Goal: Navigation & Orientation: Find specific page/section

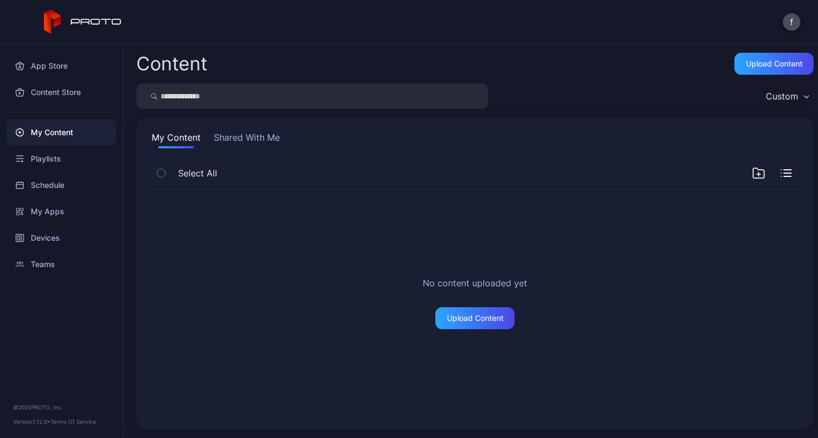
click at [241, 136] on button "Shared With Me" at bounding box center [247, 140] width 70 height 18
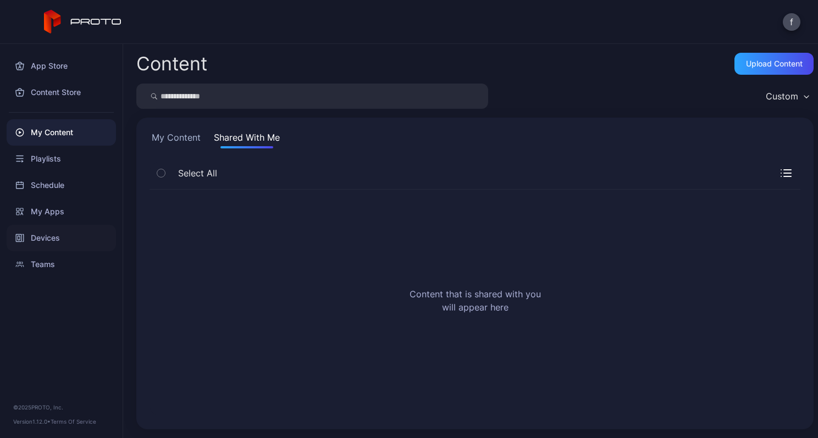
click at [42, 234] on div "Devices" at bounding box center [61, 238] width 109 height 26
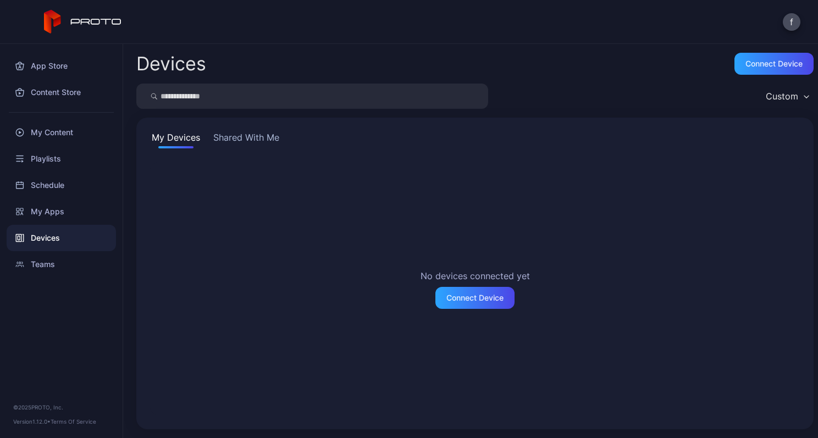
click at [249, 136] on button "Shared With Me" at bounding box center [246, 140] width 70 height 18
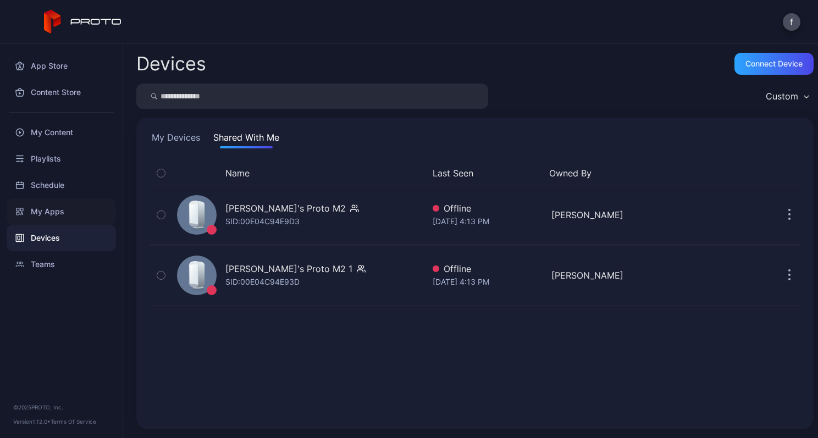
click at [44, 212] on div "My Apps" at bounding box center [61, 211] width 109 height 26
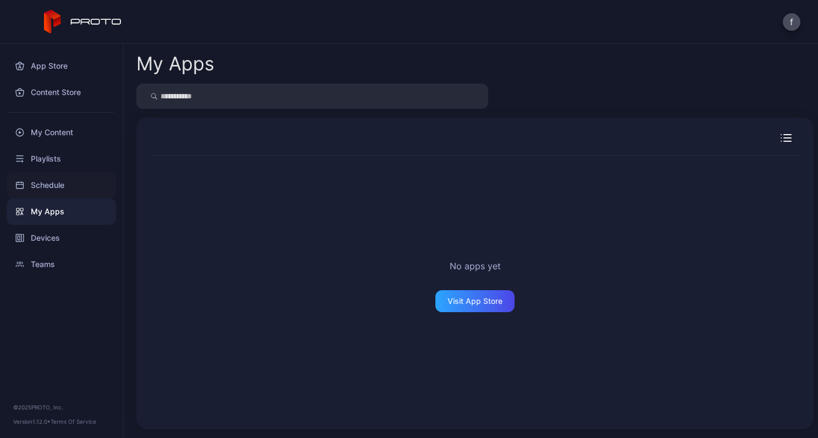
click at [51, 183] on div "Schedule" at bounding box center [61, 185] width 109 height 26
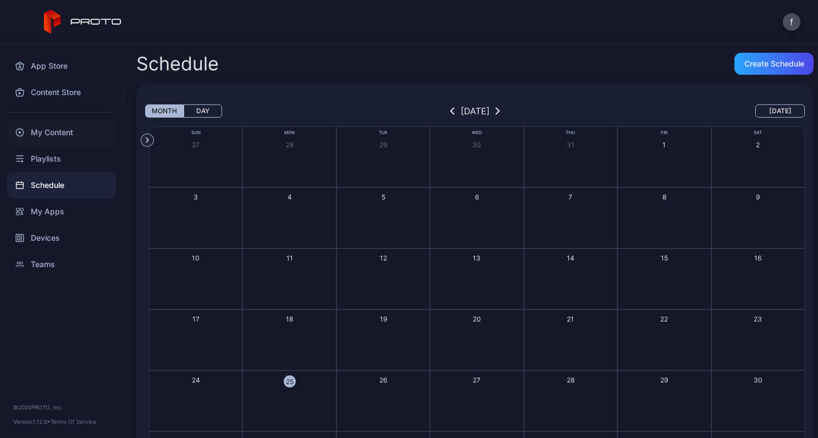
click at [56, 132] on div "My Content" at bounding box center [61, 132] width 109 height 26
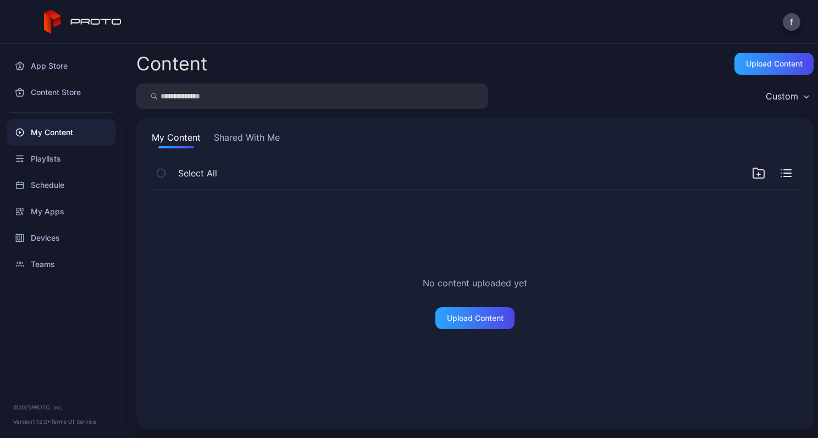
click at [242, 136] on button "Shared With Me" at bounding box center [247, 140] width 70 height 18
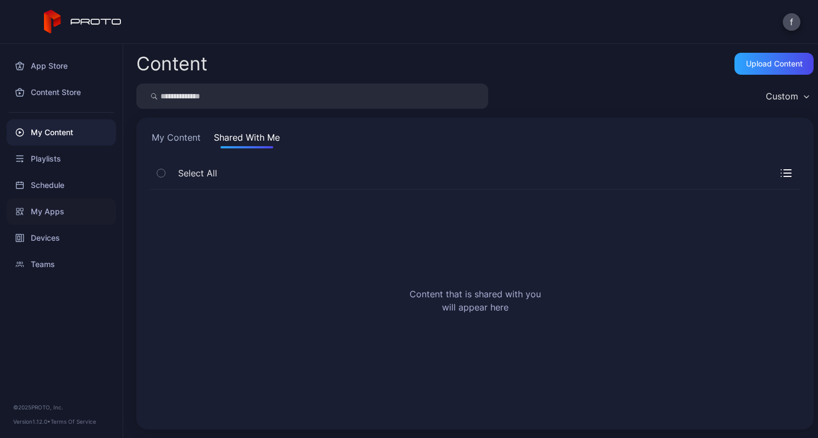
click at [51, 207] on div "My Apps" at bounding box center [61, 211] width 109 height 26
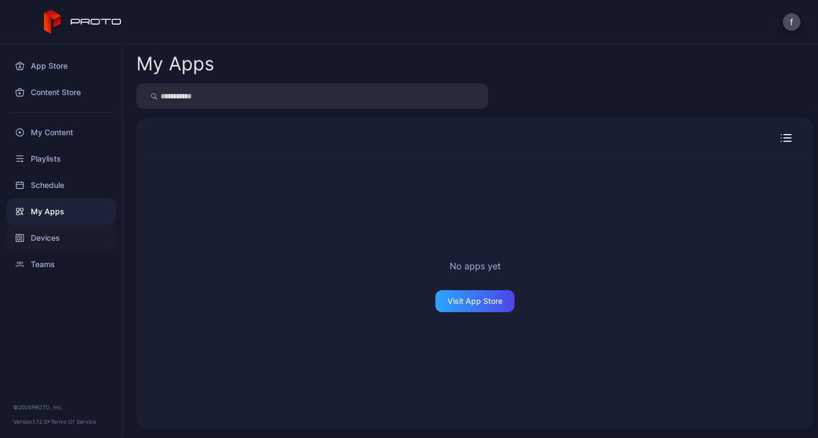
click at [50, 238] on div "Devices" at bounding box center [61, 238] width 109 height 26
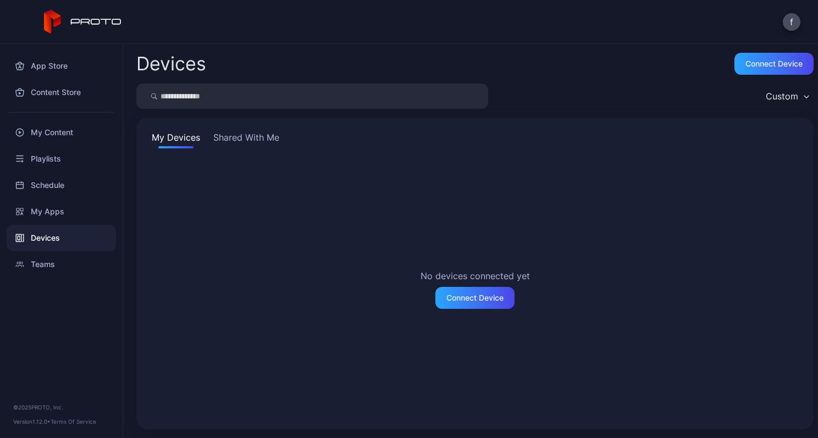
click at [262, 133] on button "Shared With Me" at bounding box center [246, 140] width 70 height 18
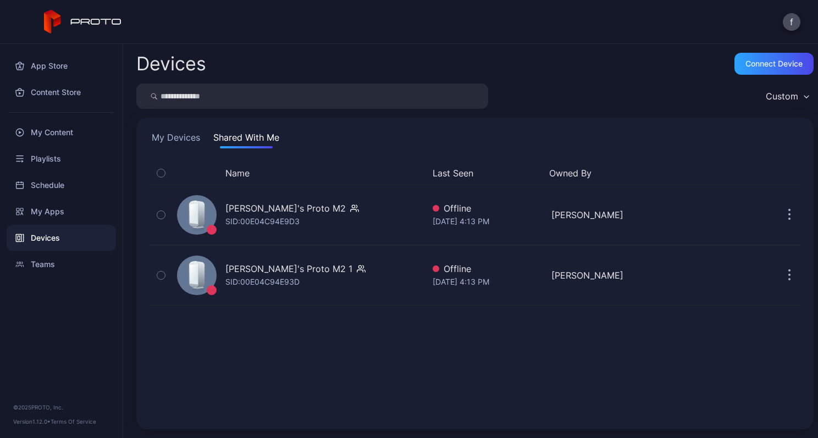
click at [782, 95] on div "Custom" at bounding box center [782, 96] width 32 height 11
click at [635, 87] on div "Custom" at bounding box center [474, 96] width 677 height 25
click at [104, 19] on icon at bounding box center [96, 22] width 51 height 6
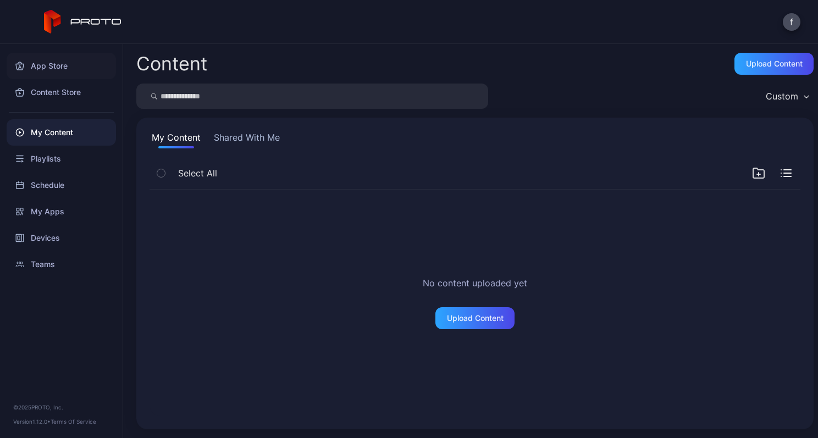
click at [59, 63] on div "App Store" at bounding box center [61, 66] width 109 height 26
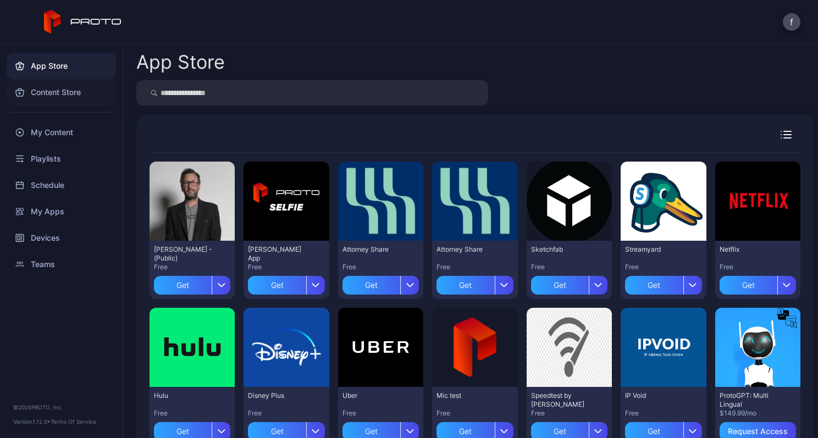
click at [57, 91] on div "Content Store" at bounding box center [61, 92] width 109 height 26
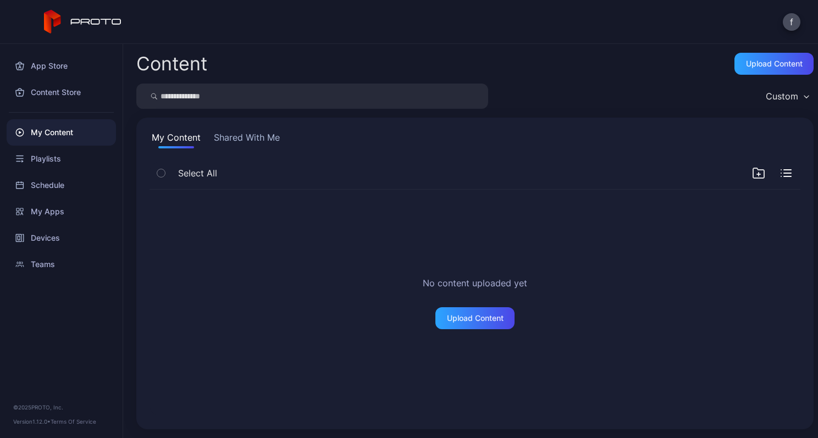
click at [257, 135] on button "Shared With Me" at bounding box center [247, 140] width 70 height 18
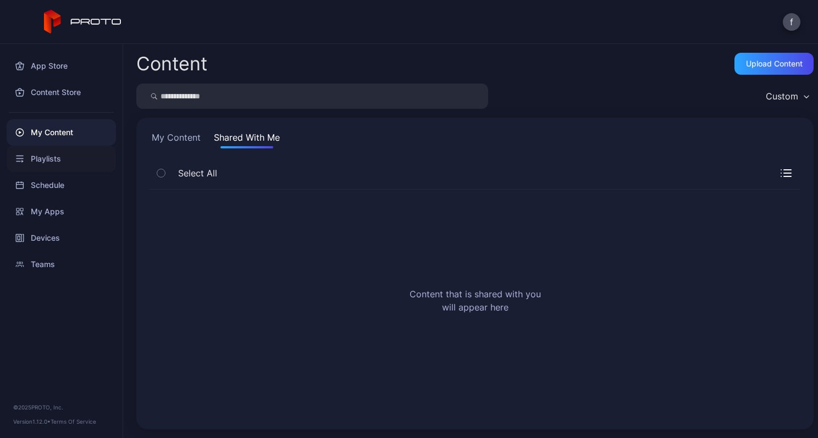
click at [39, 157] on div "Playlists" at bounding box center [61, 159] width 109 height 26
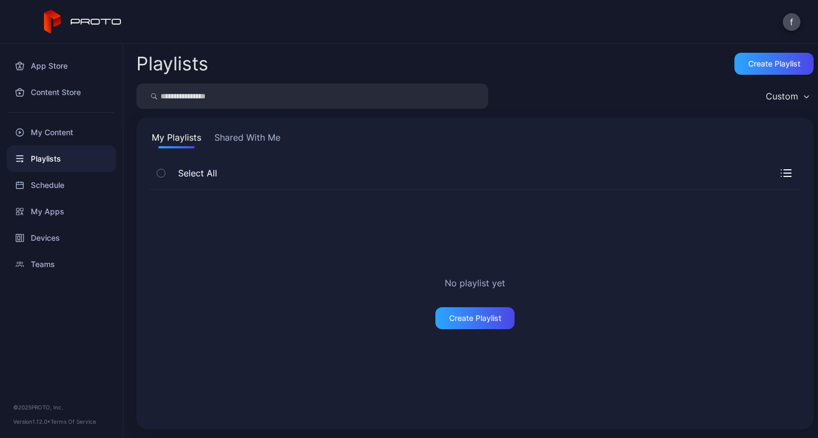
click at [253, 135] on button "Shared With Me" at bounding box center [247, 140] width 70 height 18
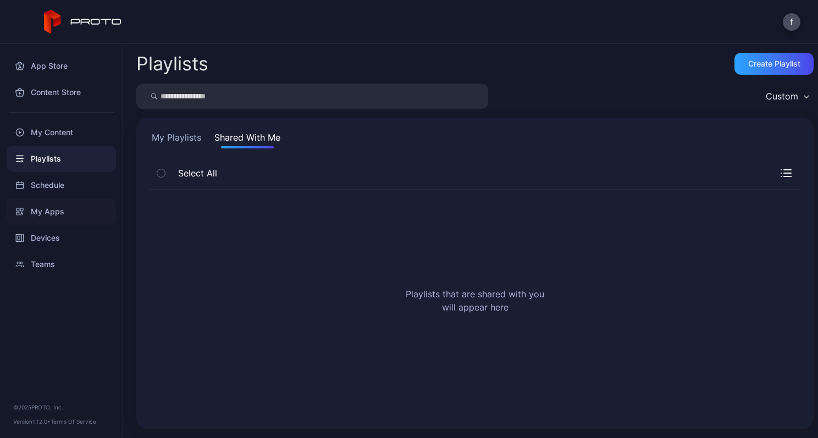
click at [46, 207] on div "My Apps" at bounding box center [61, 211] width 109 height 26
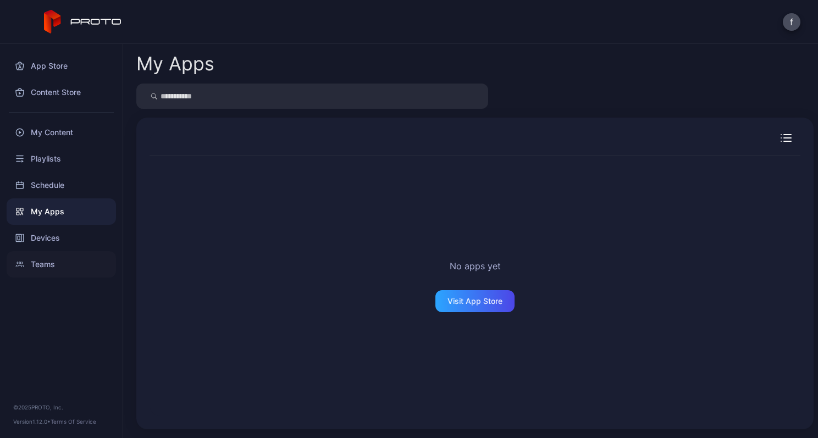
click at [36, 264] on div "Teams" at bounding box center [61, 264] width 109 height 26
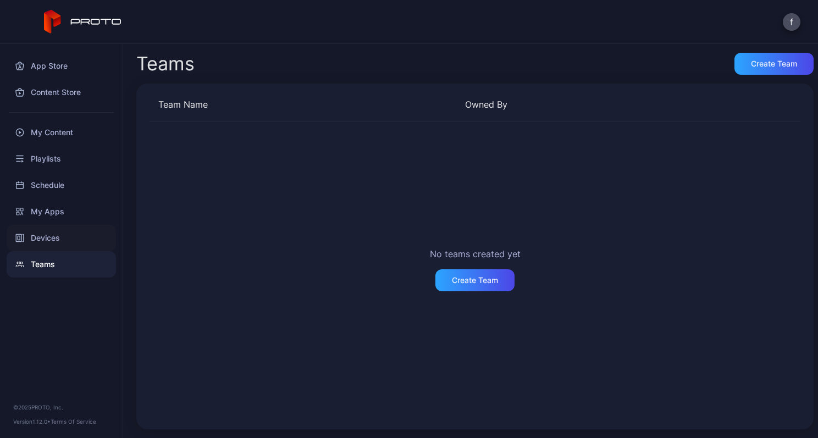
click at [41, 236] on div "Devices" at bounding box center [61, 238] width 109 height 26
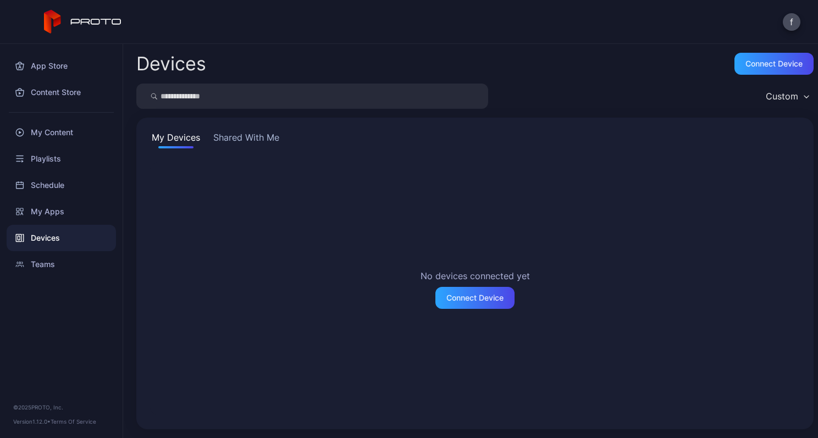
click at [272, 134] on button "Shared With Me" at bounding box center [246, 140] width 70 height 18
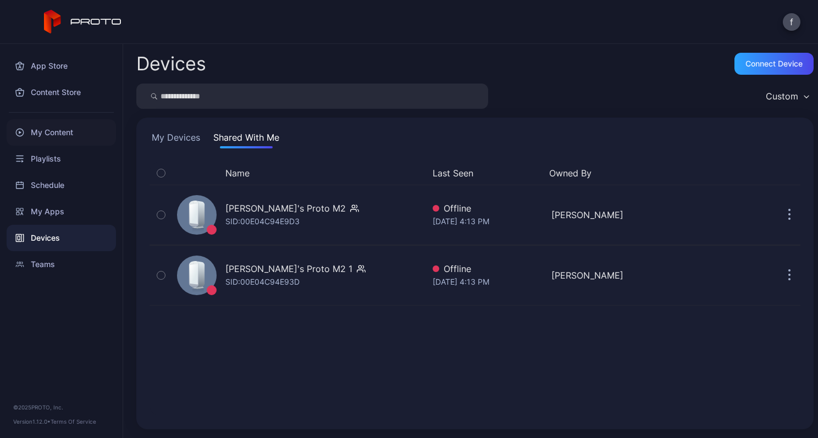
click at [56, 126] on div "My Content" at bounding box center [61, 132] width 109 height 26
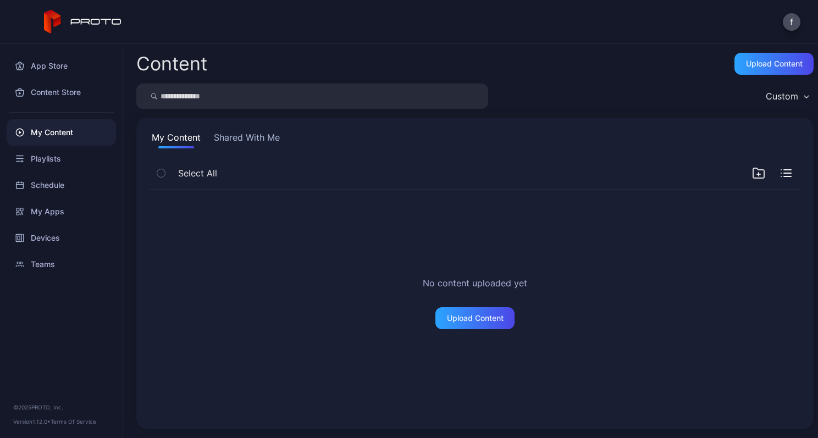
click at [274, 133] on button "Shared With Me" at bounding box center [247, 140] width 70 height 18
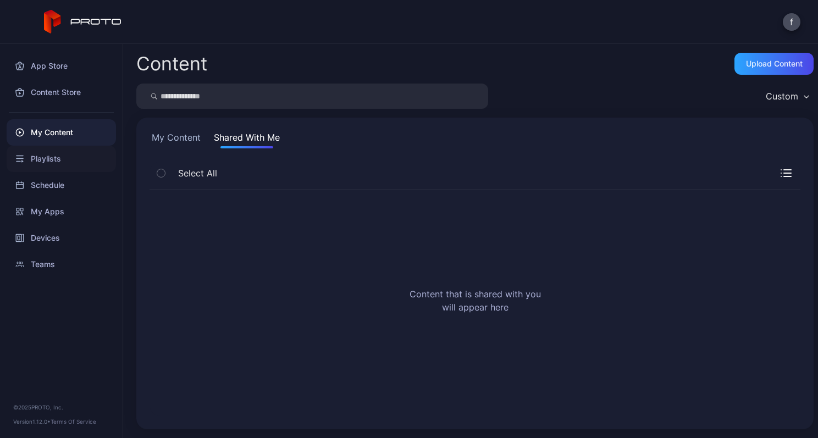
click at [45, 153] on div "Playlists" at bounding box center [61, 159] width 109 height 26
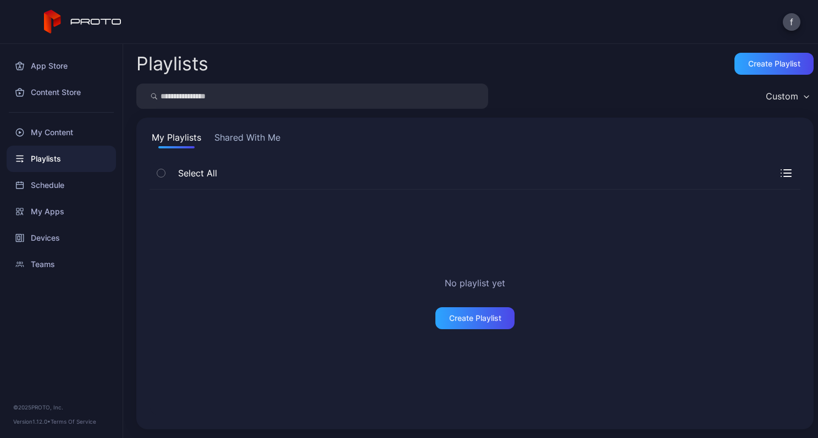
click at [263, 133] on button "Shared With Me" at bounding box center [247, 140] width 70 height 18
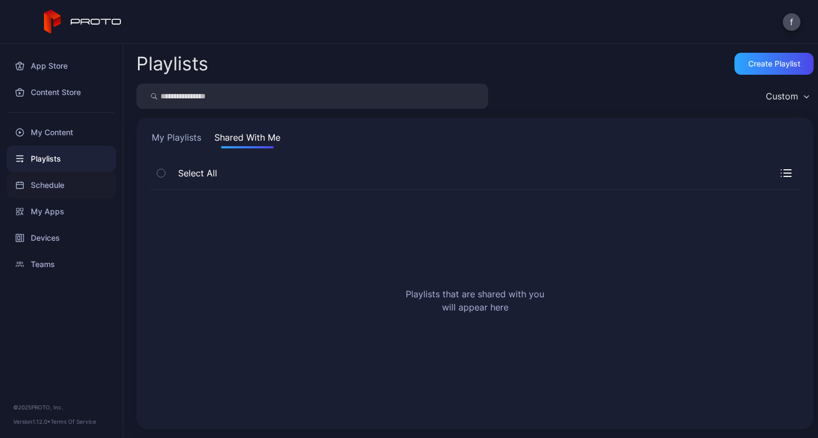
click at [48, 184] on div "Schedule" at bounding box center [61, 185] width 109 height 26
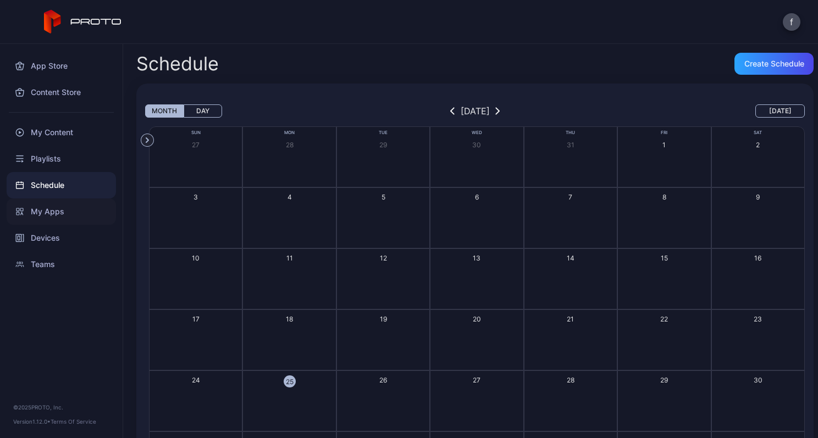
click at [51, 206] on div "My Apps" at bounding box center [61, 211] width 109 height 26
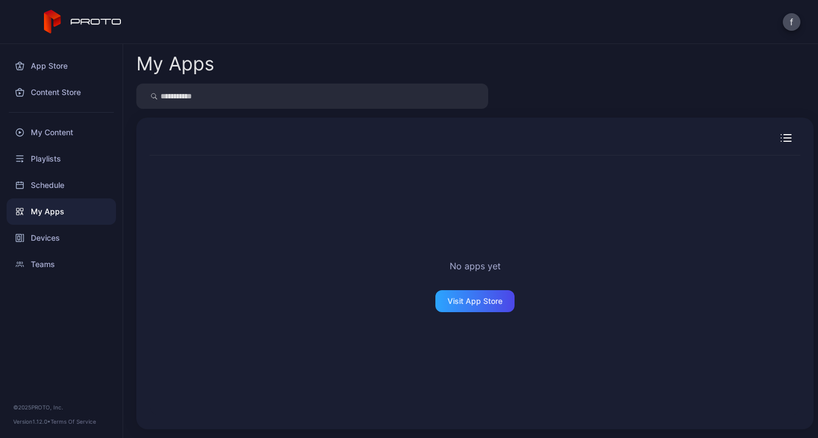
click at [784, 138] on icon "button" at bounding box center [787, 138] width 7 height 0
click at [787, 137] on icon "button" at bounding box center [789, 136] width 4 height 4
click at [246, 98] on input "search" at bounding box center [312, 96] width 352 height 25
type input "*"
click at [40, 231] on div "Devices" at bounding box center [61, 238] width 109 height 26
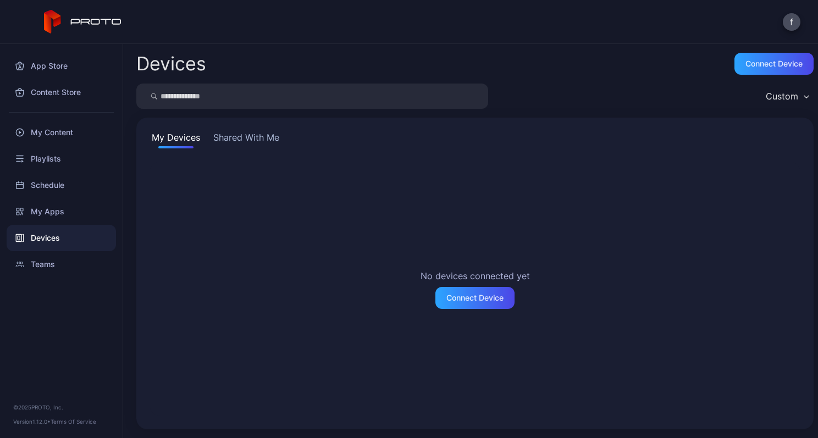
click at [247, 133] on button "Shared With Me" at bounding box center [246, 140] width 70 height 18
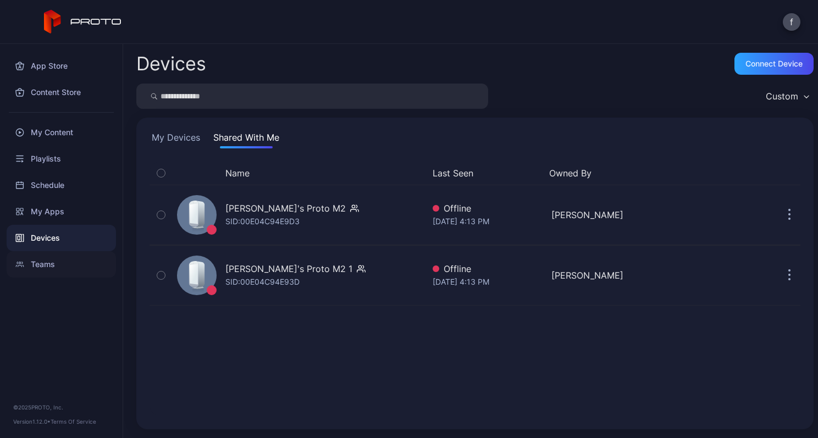
click at [43, 260] on div "Teams" at bounding box center [61, 264] width 109 height 26
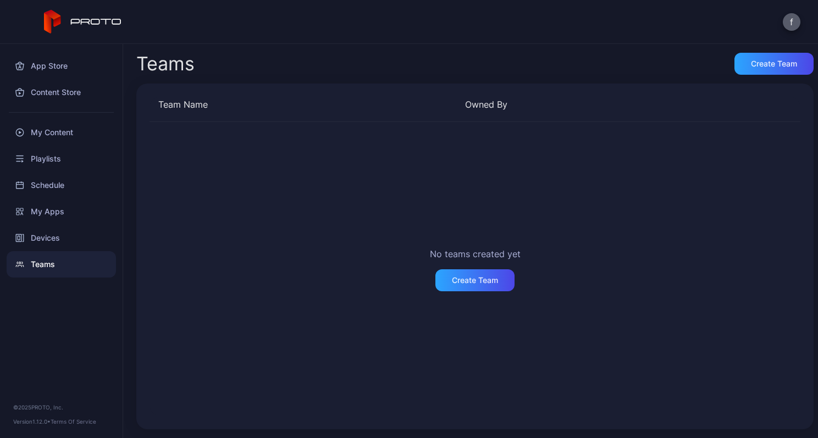
click at [790, 21] on button "f" at bounding box center [792, 22] width 18 height 18
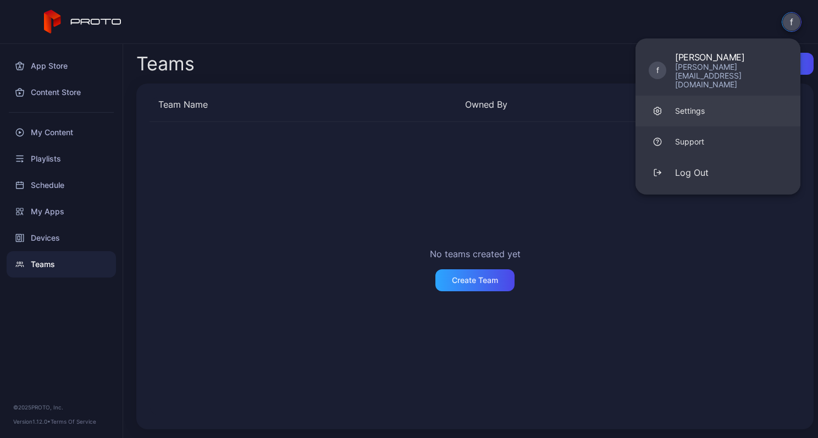
click at [693, 106] on div "Settings" at bounding box center [690, 111] width 30 height 11
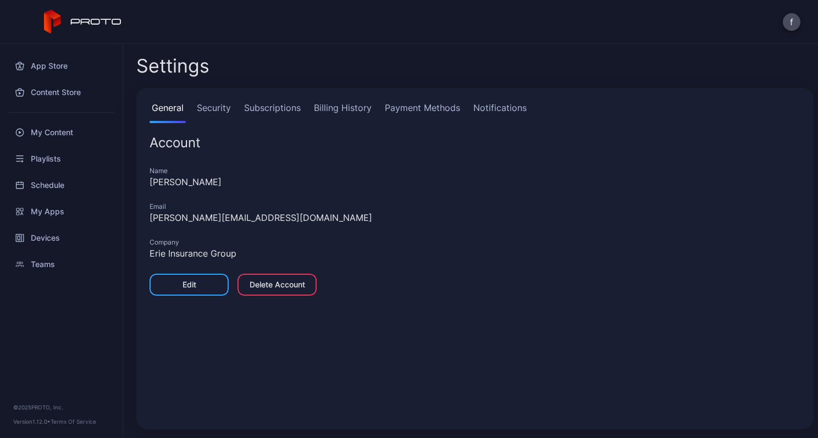
click at [214, 104] on link "Security" at bounding box center [214, 112] width 38 height 22
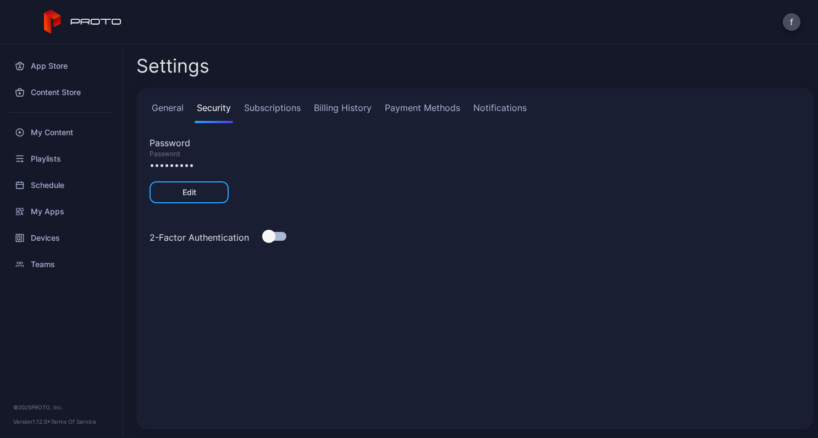
click at [512, 106] on link "Notifications" at bounding box center [500, 112] width 58 height 22
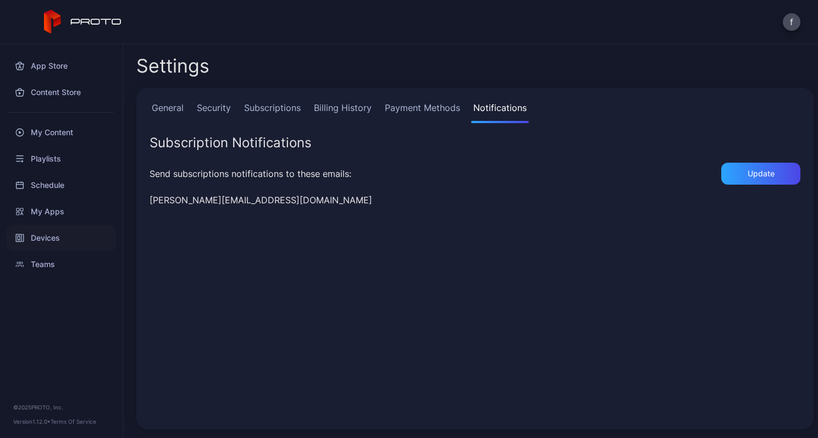
click at [43, 235] on div "Devices" at bounding box center [61, 238] width 109 height 26
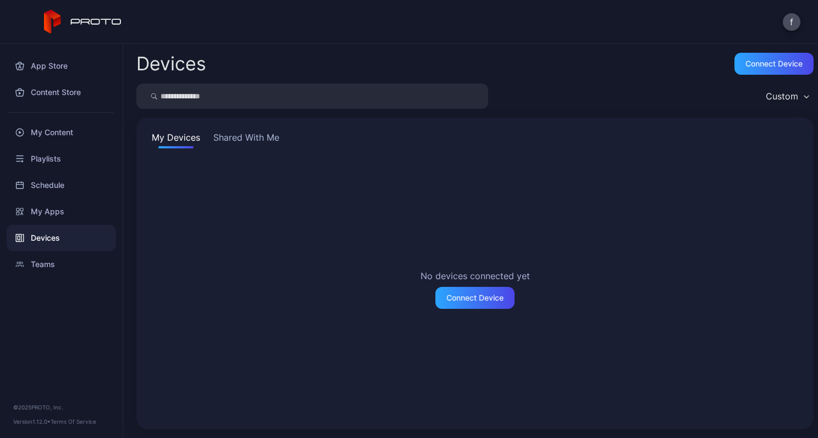
click at [250, 135] on button "Shared With Me" at bounding box center [246, 140] width 70 height 18
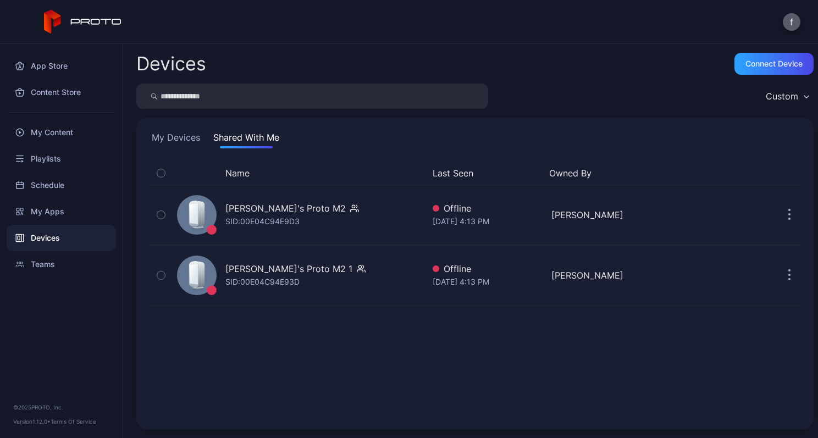
click at [792, 21] on button "f" at bounding box center [792, 22] width 18 height 18
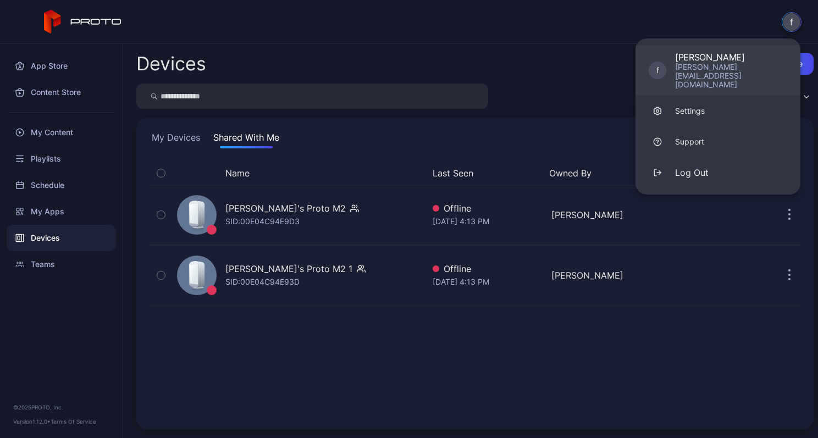
click at [713, 63] on div "[PERSON_NAME][EMAIL_ADDRESS][DOMAIN_NAME]" at bounding box center [731, 76] width 112 height 26
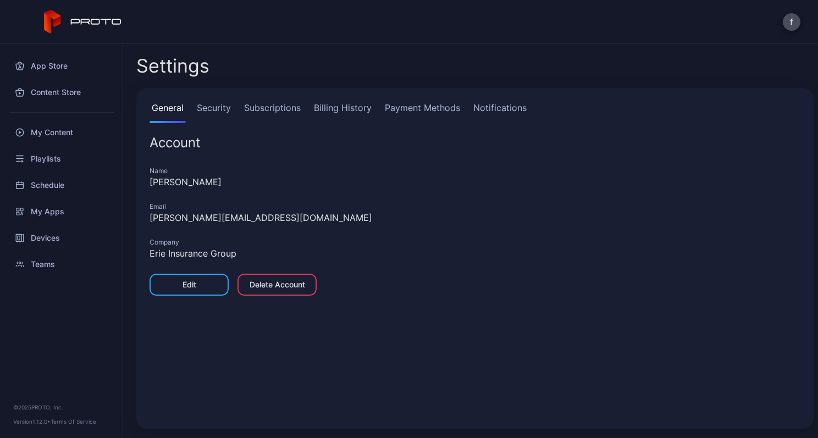
click at [215, 109] on link "Security" at bounding box center [214, 112] width 38 height 22
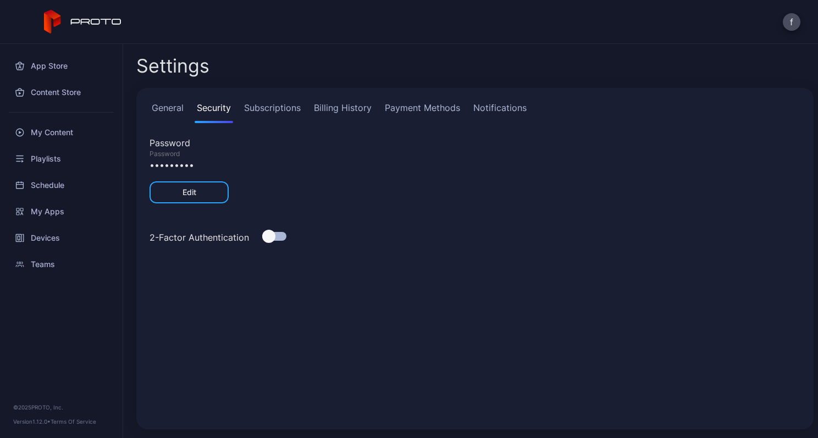
click at [278, 112] on link "Subscriptions" at bounding box center [272, 112] width 61 height 22
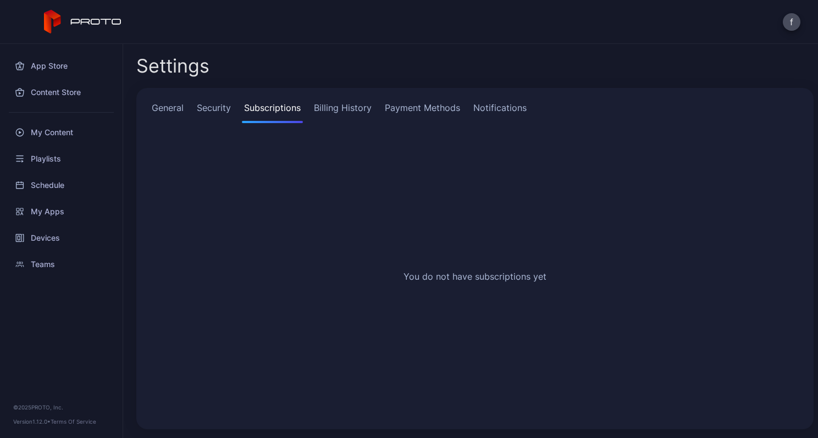
click at [345, 106] on link "Billing History" at bounding box center [343, 112] width 62 height 22
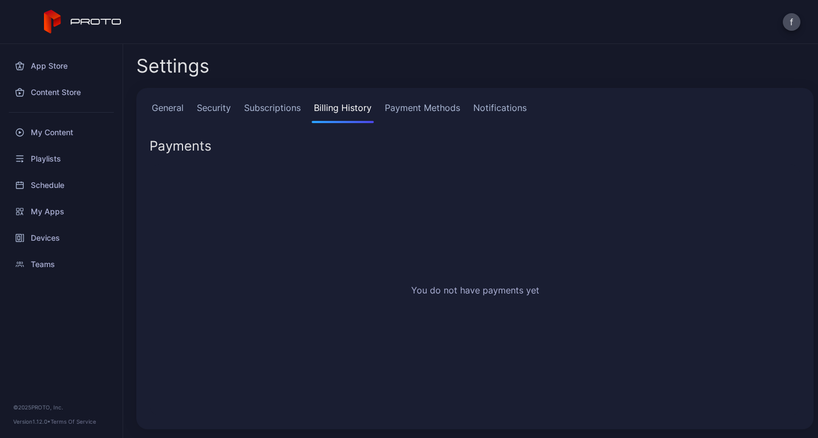
click at [424, 103] on link "Payment Methods" at bounding box center [423, 112] width 80 height 22
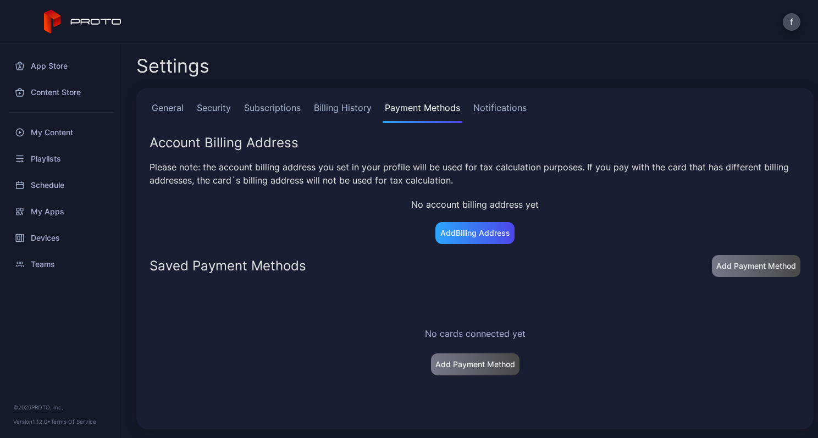
click at [495, 106] on link "Notifications" at bounding box center [500, 112] width 58 height 22
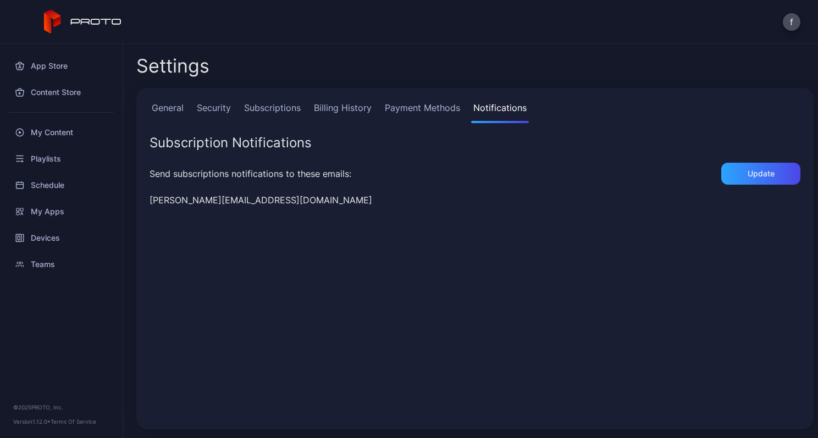
click at [275, 104] on link "Subscriptions" at bounding box center [272, 112] width 61 height 22
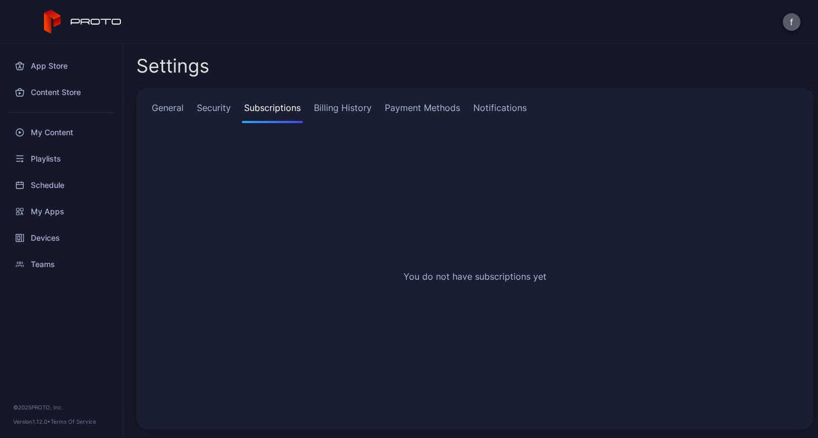
click at [792, 27] on button "f" at bounding box center [792, 22] width 18 height 18
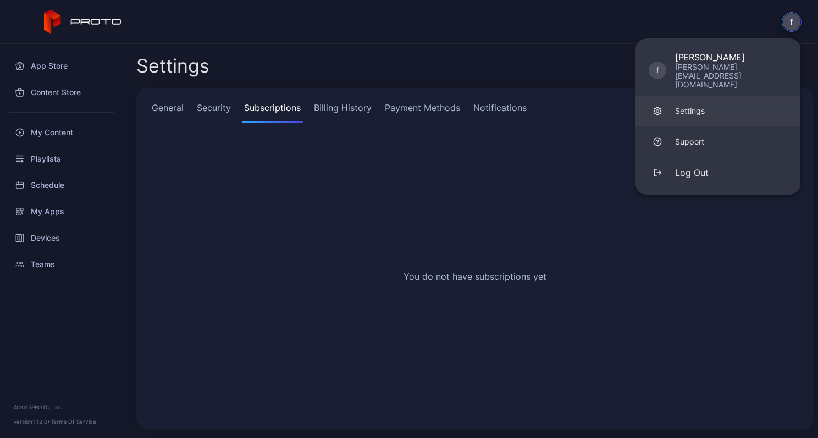
click at [696, 106] on div "Settings" at bounding box center [690, 111] width 30 height 11
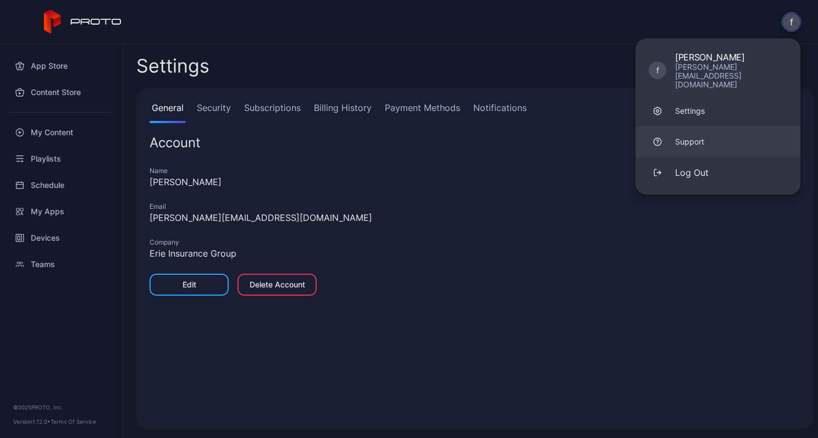
click at [688, 136] on div "Support" at bounding box center [689, 141] width 29 height 11
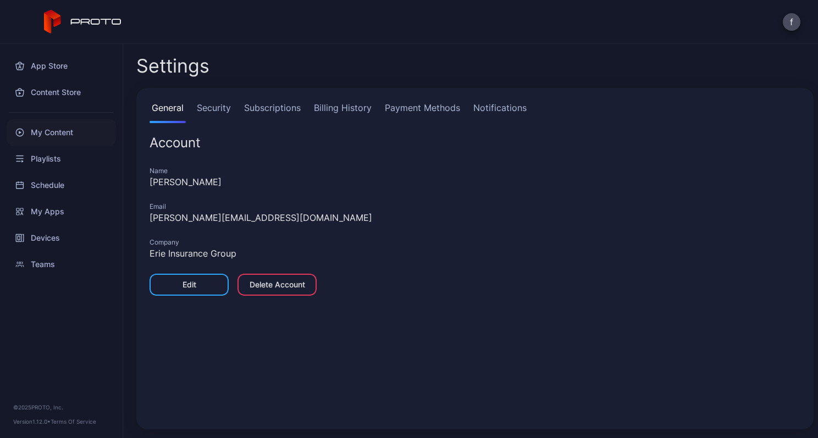
click at [65, 131] on div "My Content" at bounding box center [61, 132] width 109 height 26
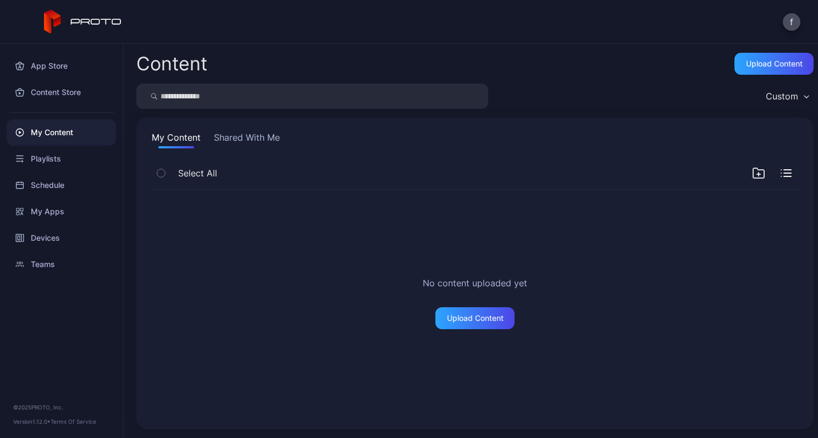
click at [254, 134] on button "Shared With Me" at bounding box center [247, 140] width 70 height 18
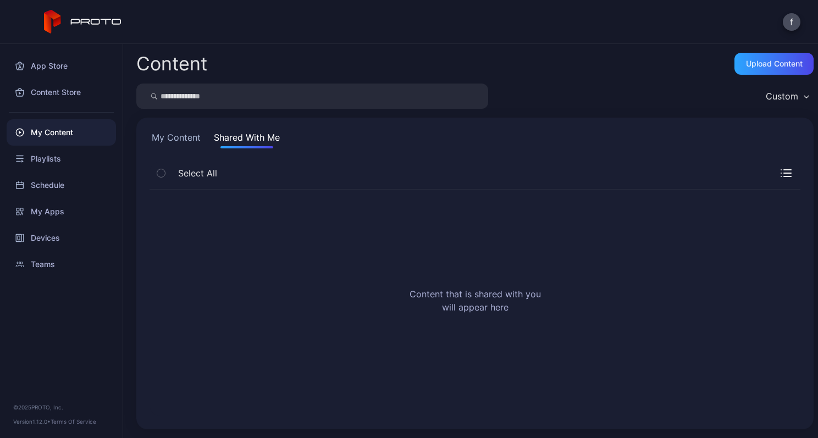
click at [170, 135] on button "My Content" at bounding box center [176, 140] width 53 height 18
